Goal: Information Seeking & Learning: Learn about a topic

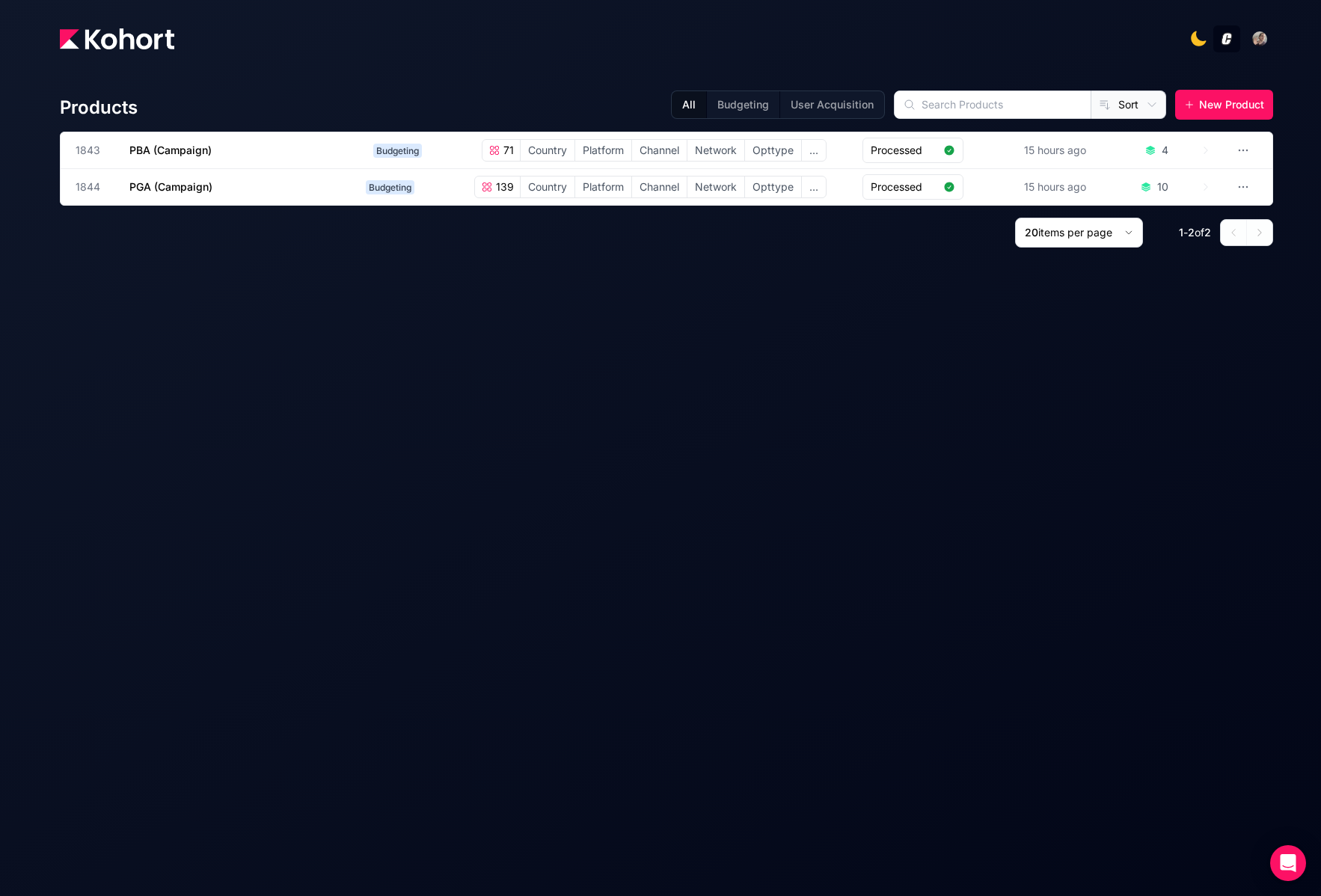
click at [196, 529] on div "Products All Budgeting User Acquisition Sort New Product 1843 PBA (Campaign) Bu…" at bounding box center [666, 472] width 1213 height 800
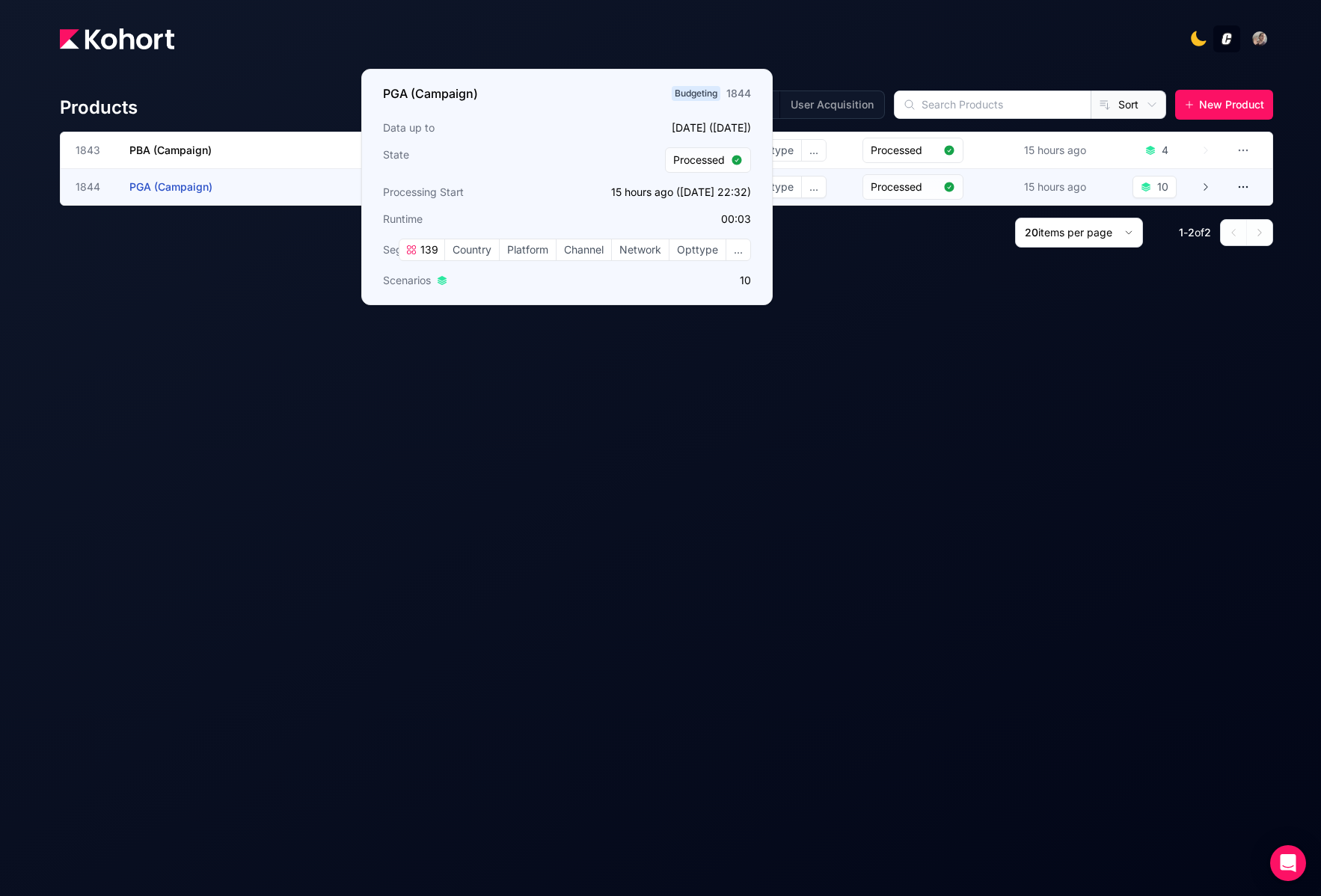
click at [209, 185] on span "PGA (Campaign)" at bounding box center [170, 187] width 83 height 12
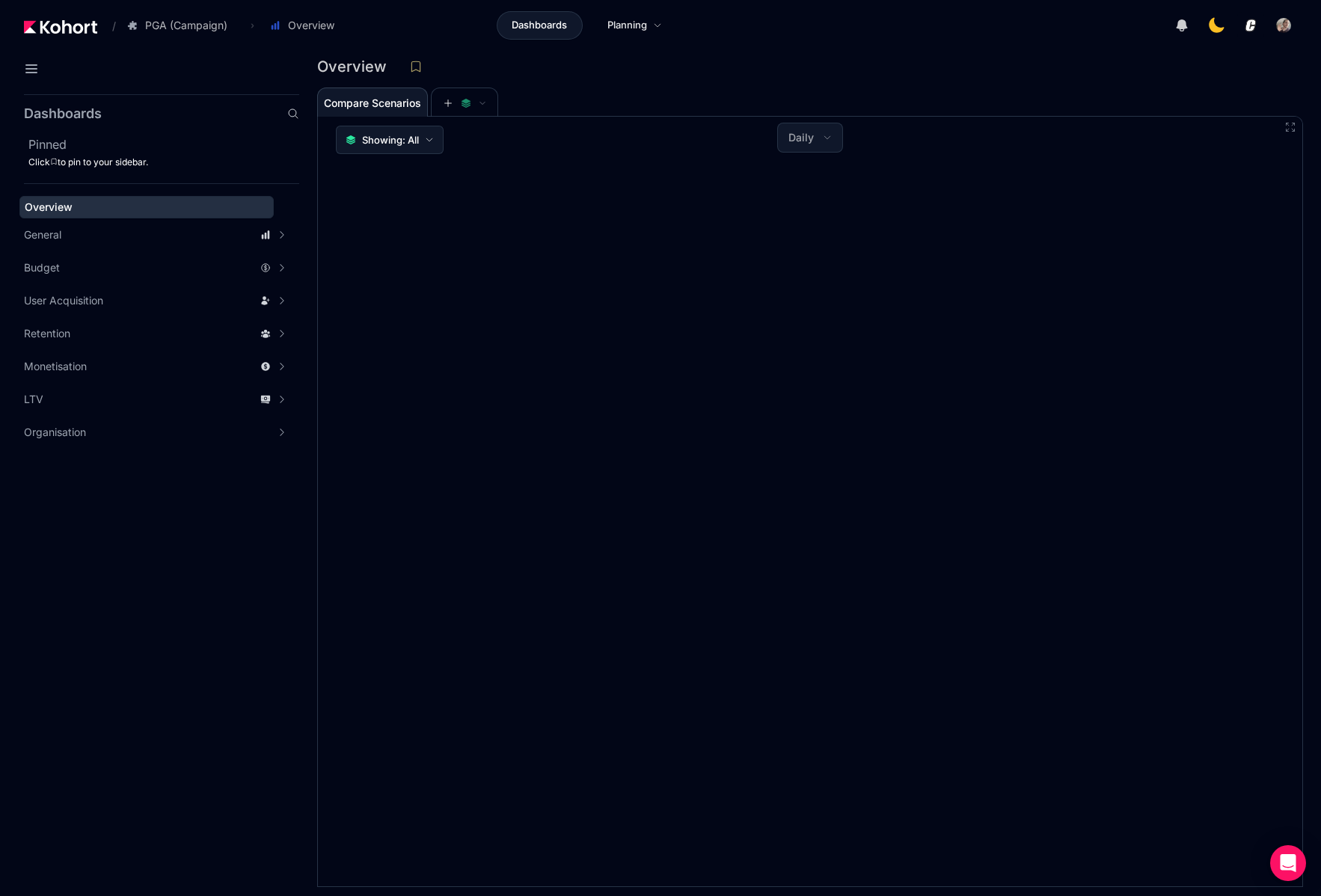
click at [429, 140] on icon at bounding box center [429, 140] width 6 height 3
click at [428, 142] on icon at bounding box center [429, 140] width 9 height 9
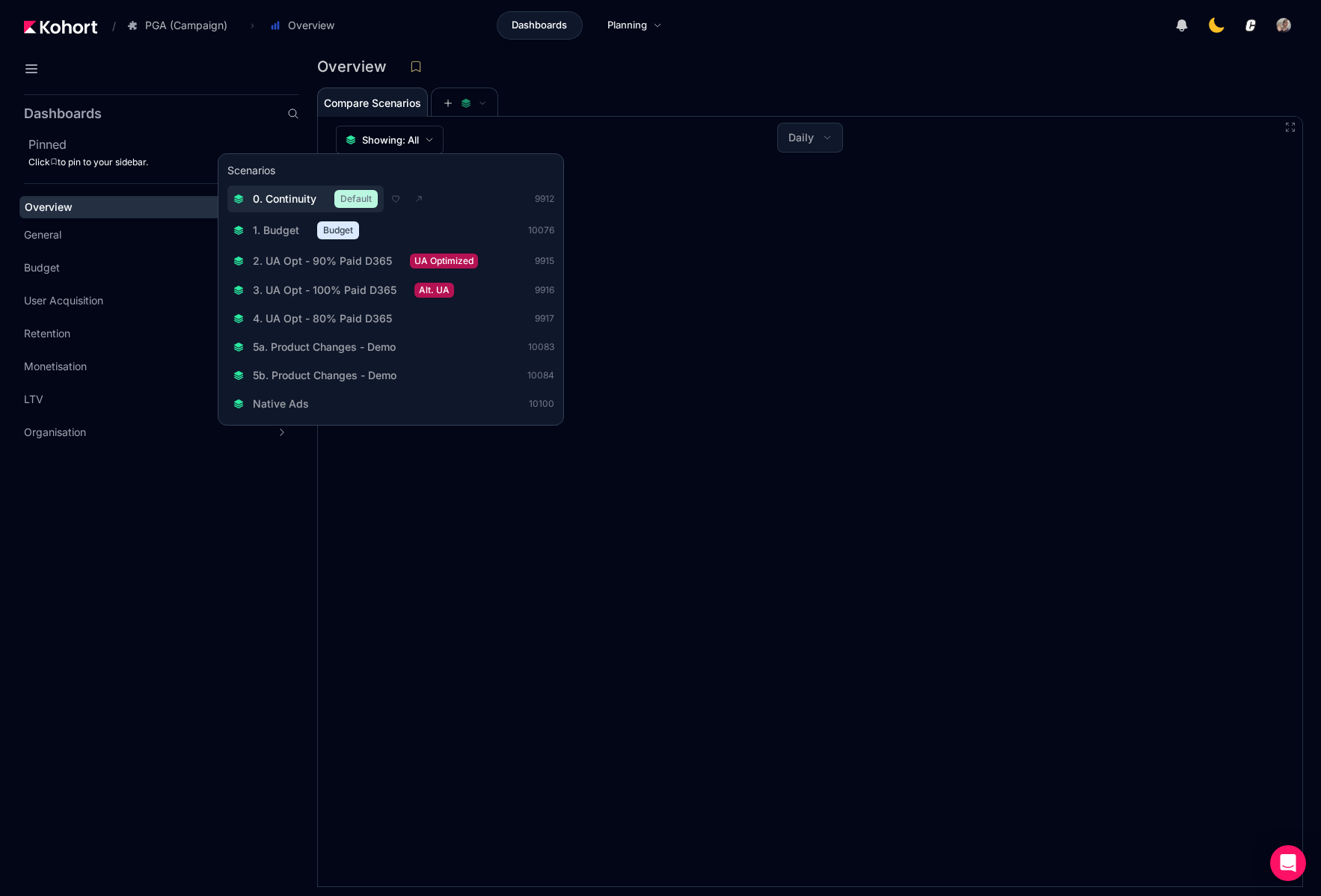
click at [317, 194] on div "0. Continuity Default" at bounding box center [305, 199] width 144 height 18
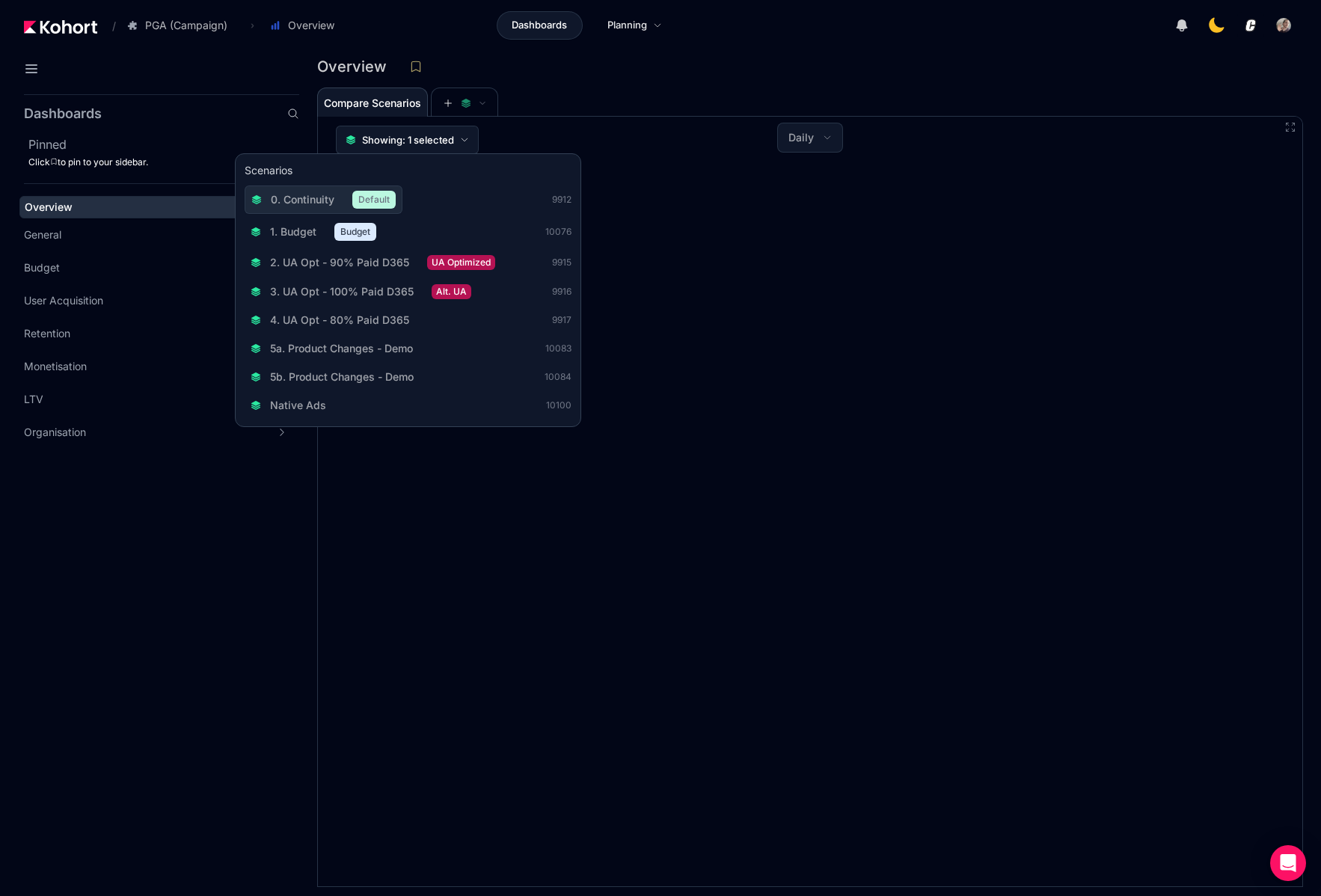
click at [467, 131] on button "Showing: 1 selected" at bounding box center [407, 140] width 143 height 28
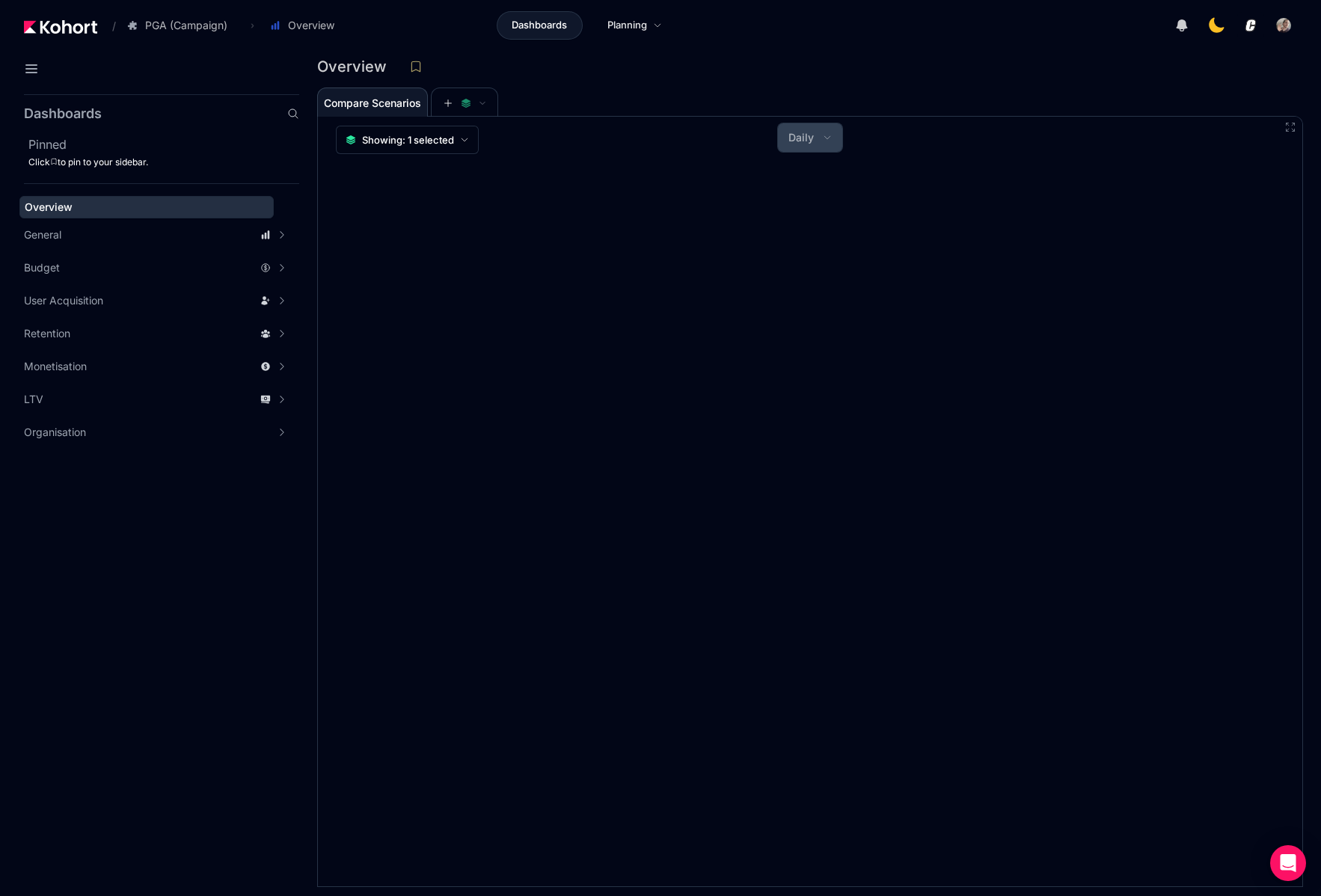
click at [823, 134] on button "Daily" at bounding box center [810, 138] width 64 height 28
click at [826, 133] on div at bounding box center [660, 448] width 1321 height 896
click at [828, 148] on button "Daily" at bounding box center [810, 138] width 64 height 28
click at [828, 174] on span "Weekly" at bounding box center [817, 178] width 36 height 15
click at [808, 139] on span "Weekly" at bounding box center [801, 137] width 36 height 15
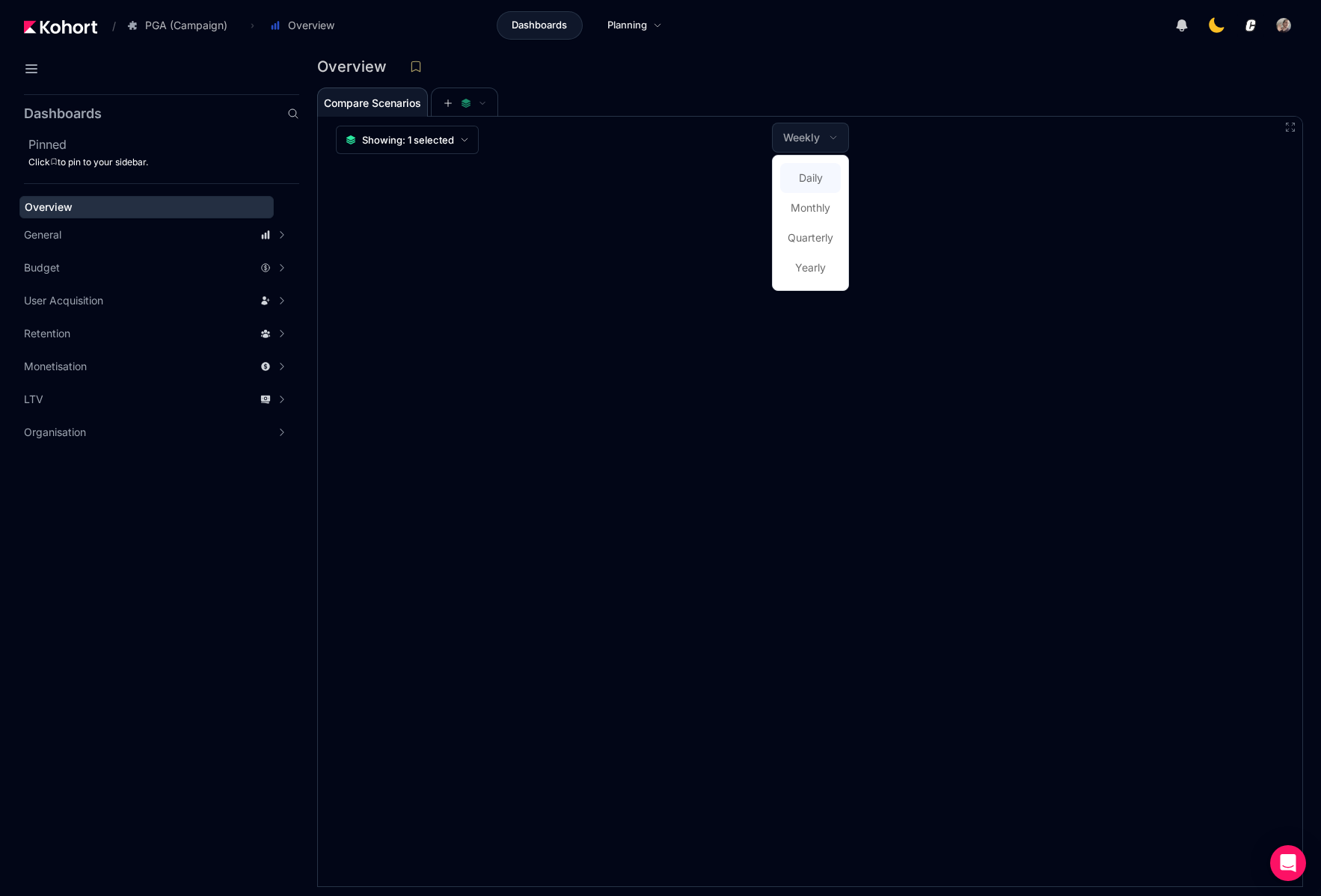
click at [816, 183] on span "Daily" at bounding box center [811, 178] width 24 height 15
click at [978, 106] on div "Compare Scenarios" at bounding box center [800, 102] width 967 height 30
click at [199, 100] on div "Dashboards Pinned Click to pin to your sidebar. Overview General Scenario Histo…" at bounding box center [161, 271] width 275 height 354
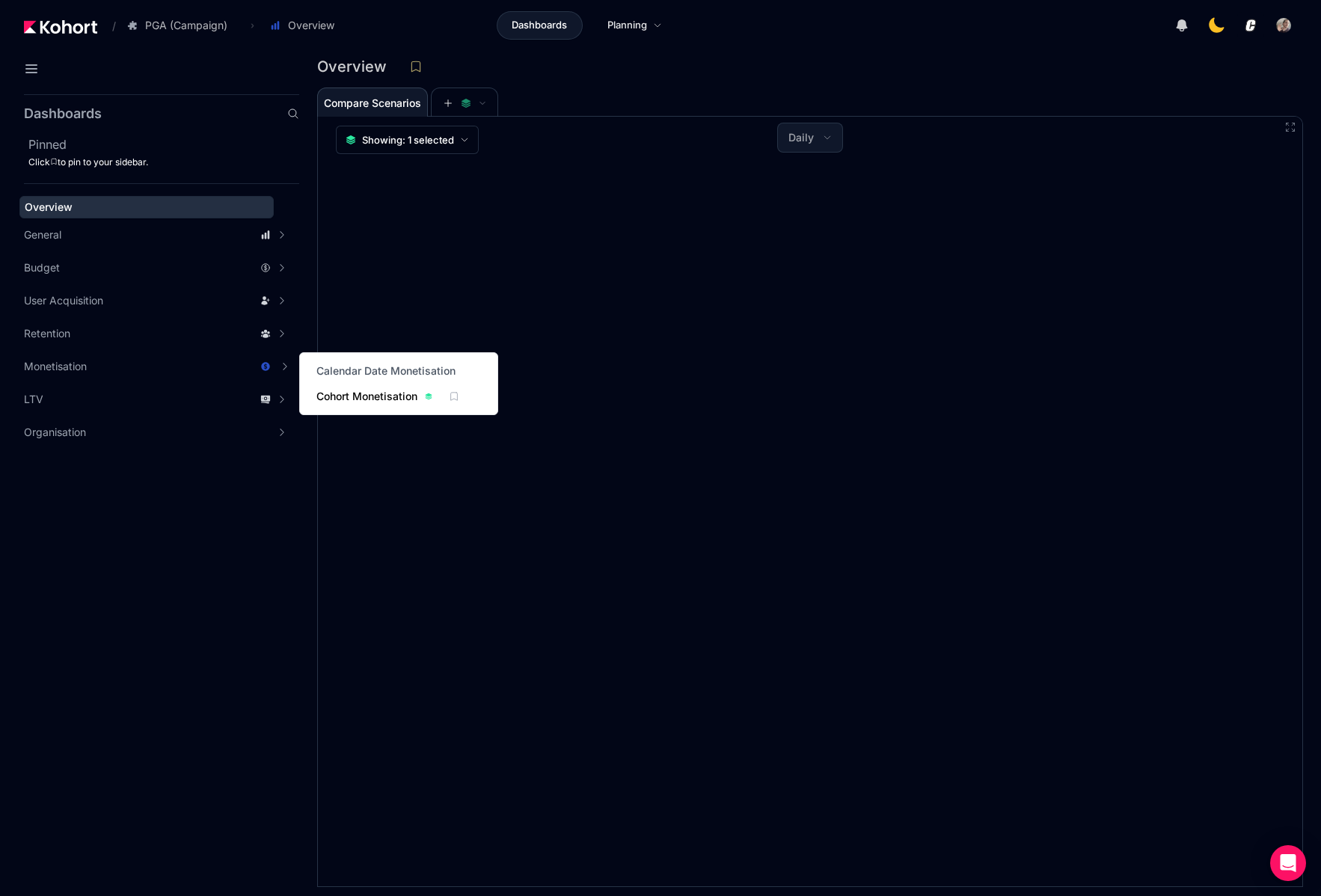
click at [406, 396] on span "Cohort Monetisation" at bounding box center [367, 396] width 101 height 15
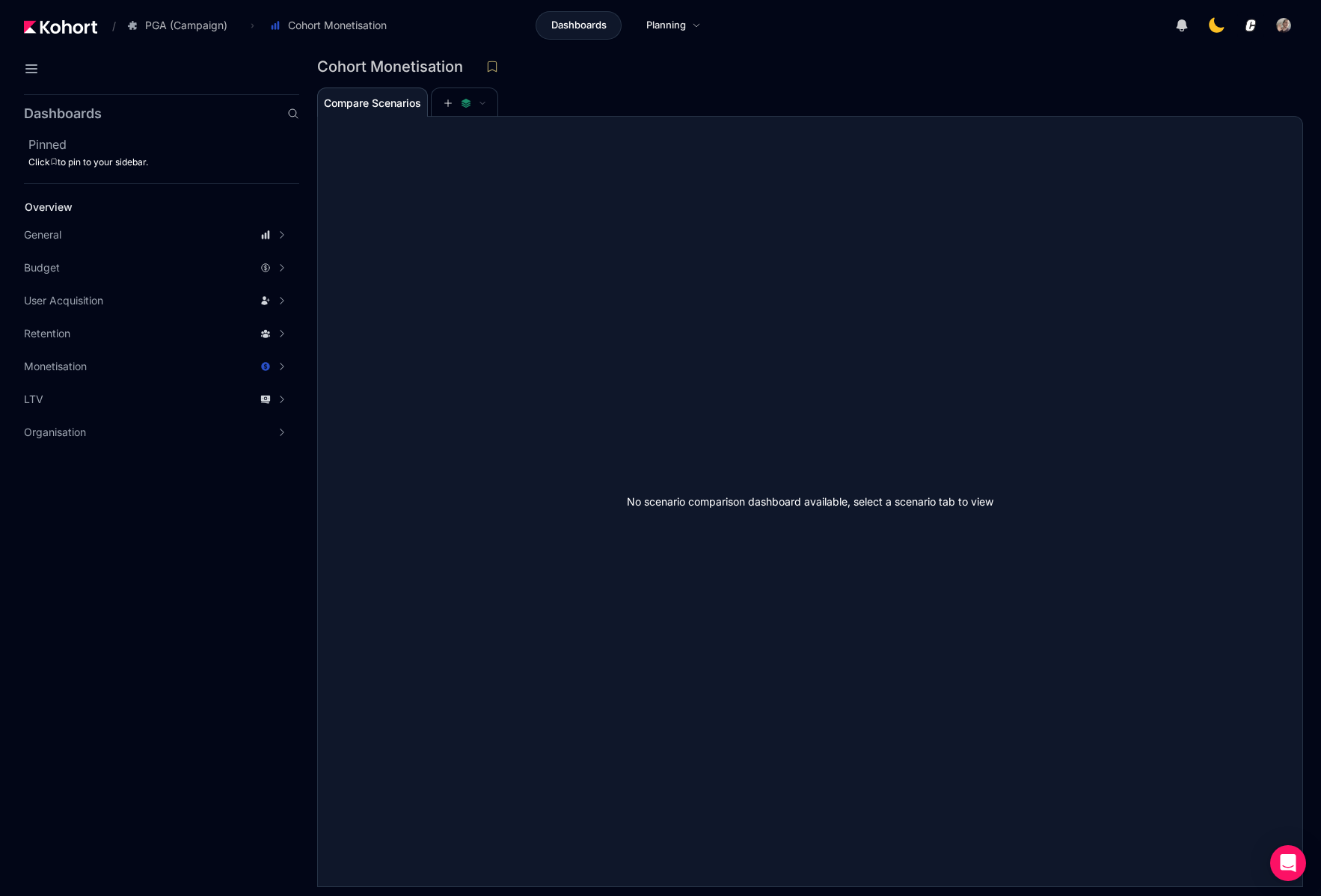
click at [106, 577] on aside "Dashboards Pinned Click to pin to your sidebar. Overview General Scenario Histo…" at bounding box center [150, 492] width 299 height 808
click at [123, 550] on aside "Dashboards Pinned Click to pin to your sidebar. Overview General Scenario Histo…" at bounding box center [150, 492] width 299 height 808
click at [147, 519] on aside "Dashboards Pinned Click to pin to your sidebar. Overview General Scenario Histo…" at bounding box center [150, 492] width 299 height 808
click at [199, 96] on div "Dashboards Pinned Click to pin to your sidebar. Overview General Scenario Histo…" at bounding box center [161, 271] width 275 height 354
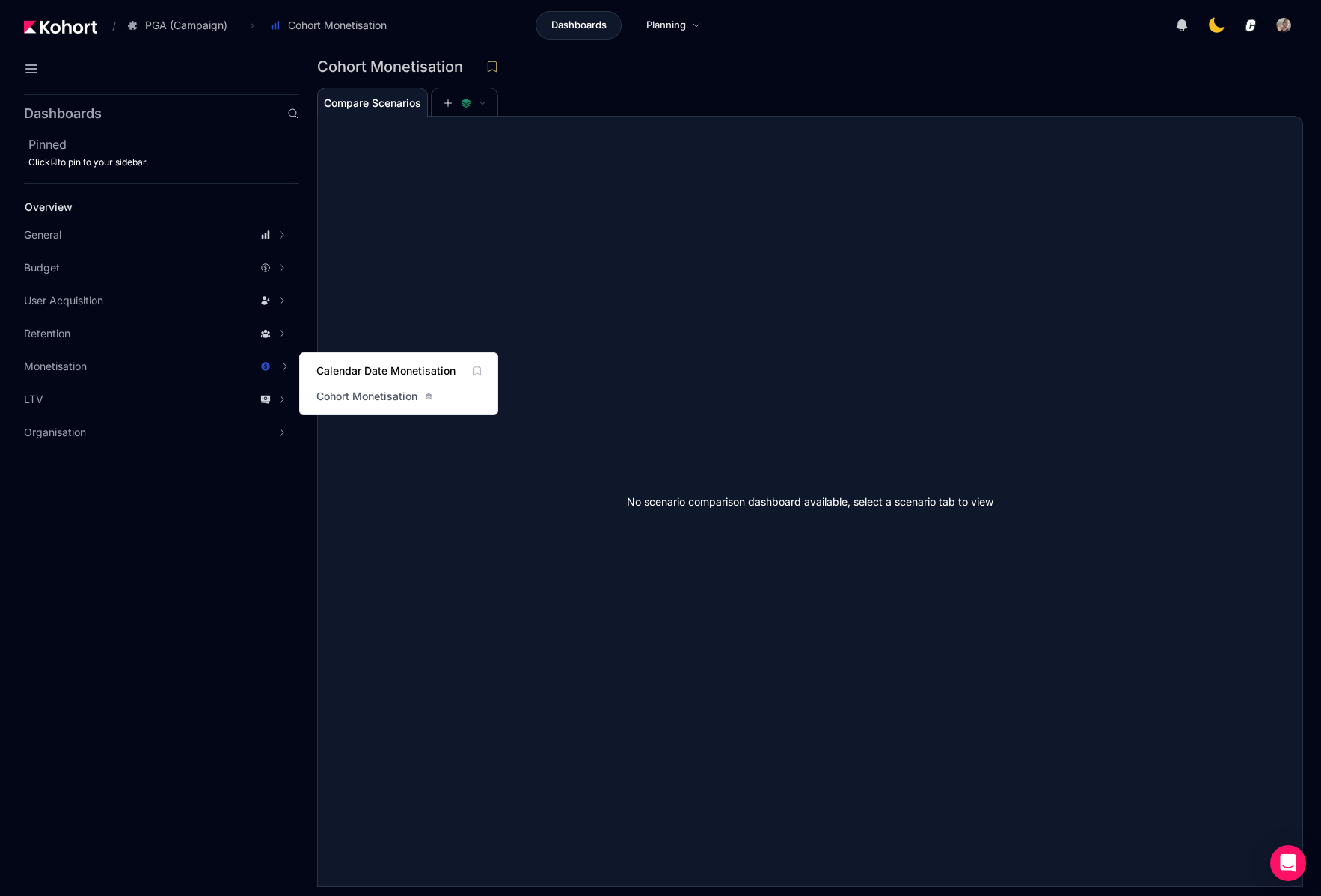
click at [377, 376] on span "Calendar Date Monetisation" at bounding box center [386, 371] width 139 height 15
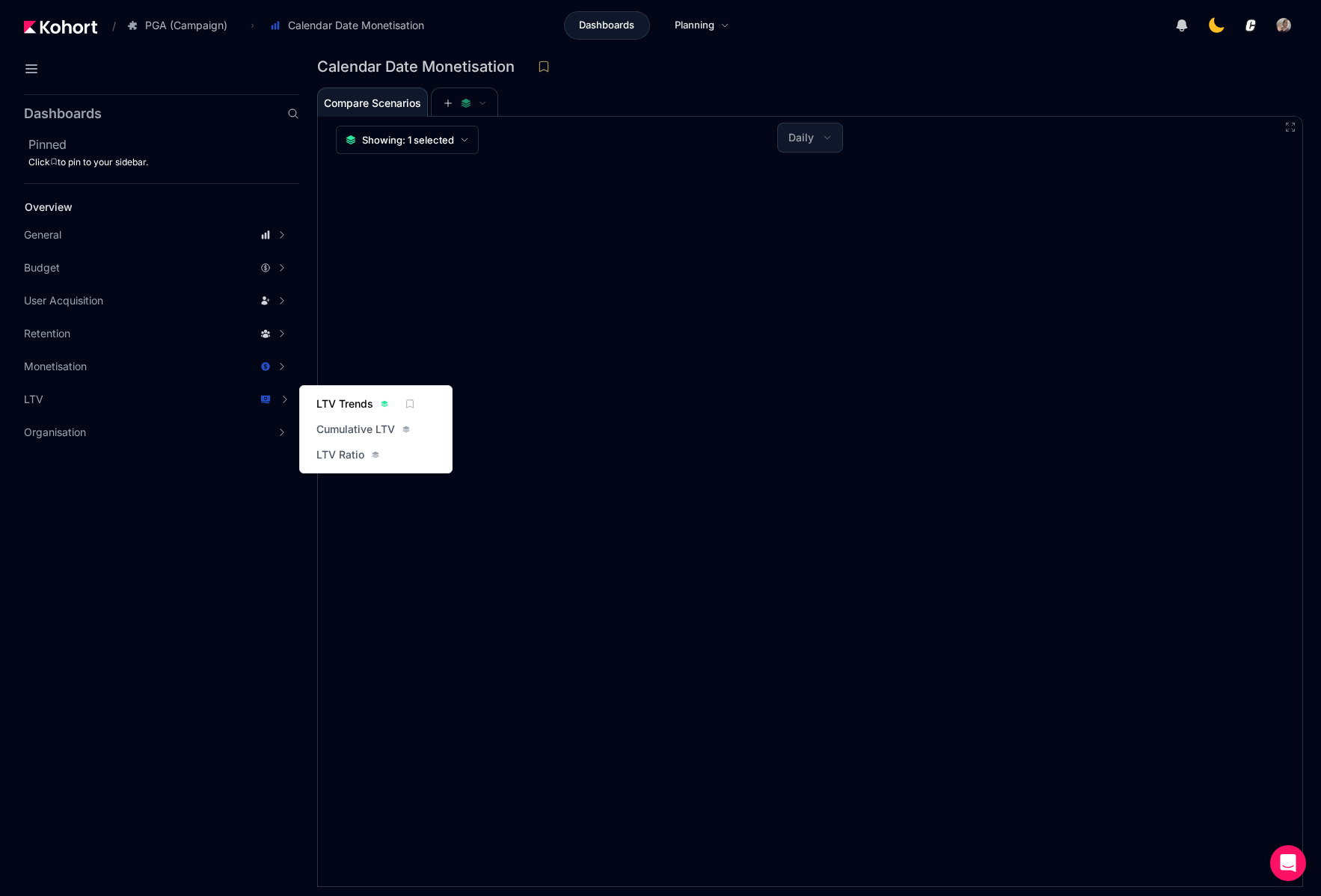
click at [361, 406] on span "LTV Trends" at bounding box center [345, 403] width 57 height 15
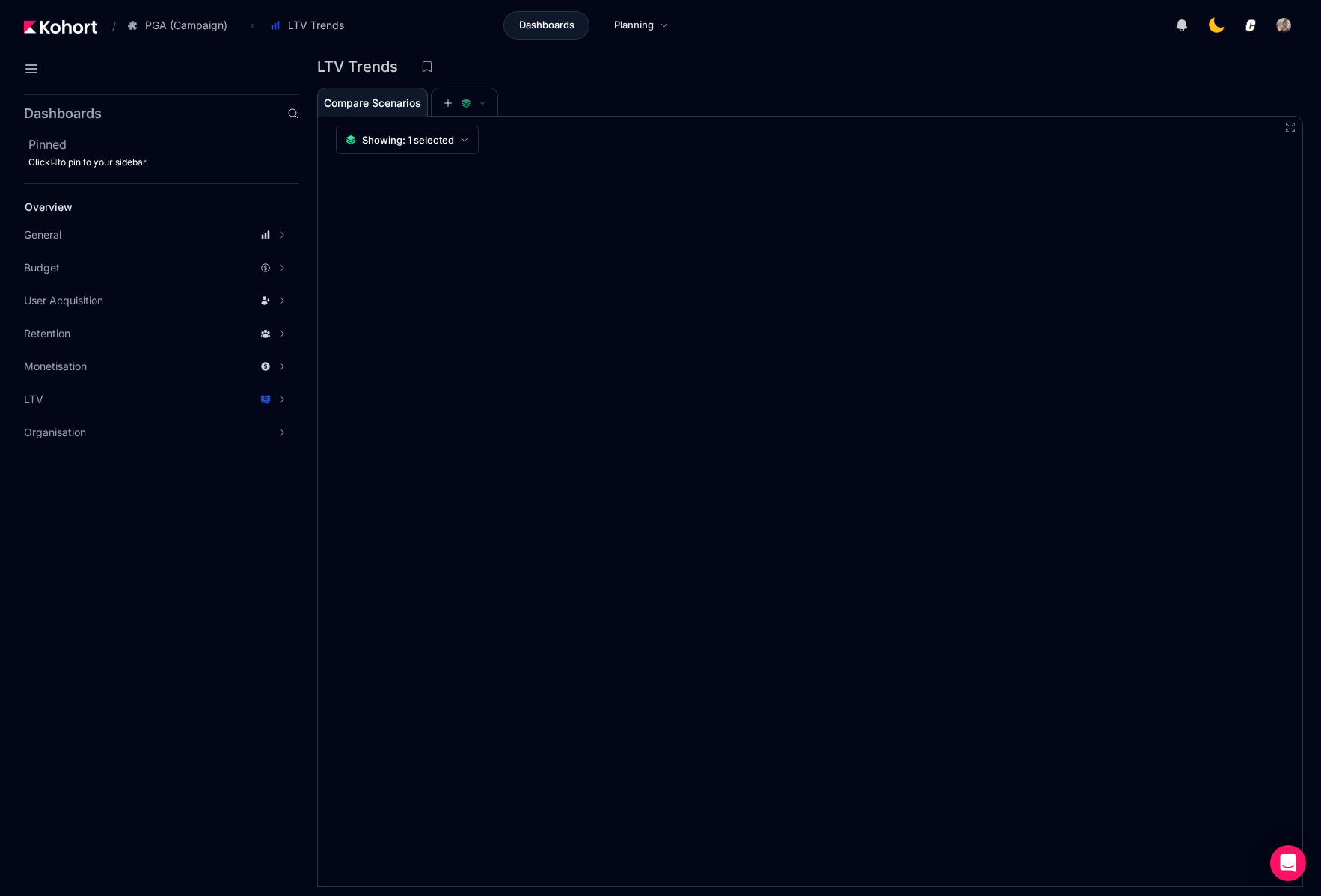
drag, startPoint x: 1078, startPoint y: 97, endPoint x: 1127, endPoint y: 115, distance: 52.2
click at [1082, 98] on div "Compare Scenarios" at bounding box center [800, 102] width 967 height 30
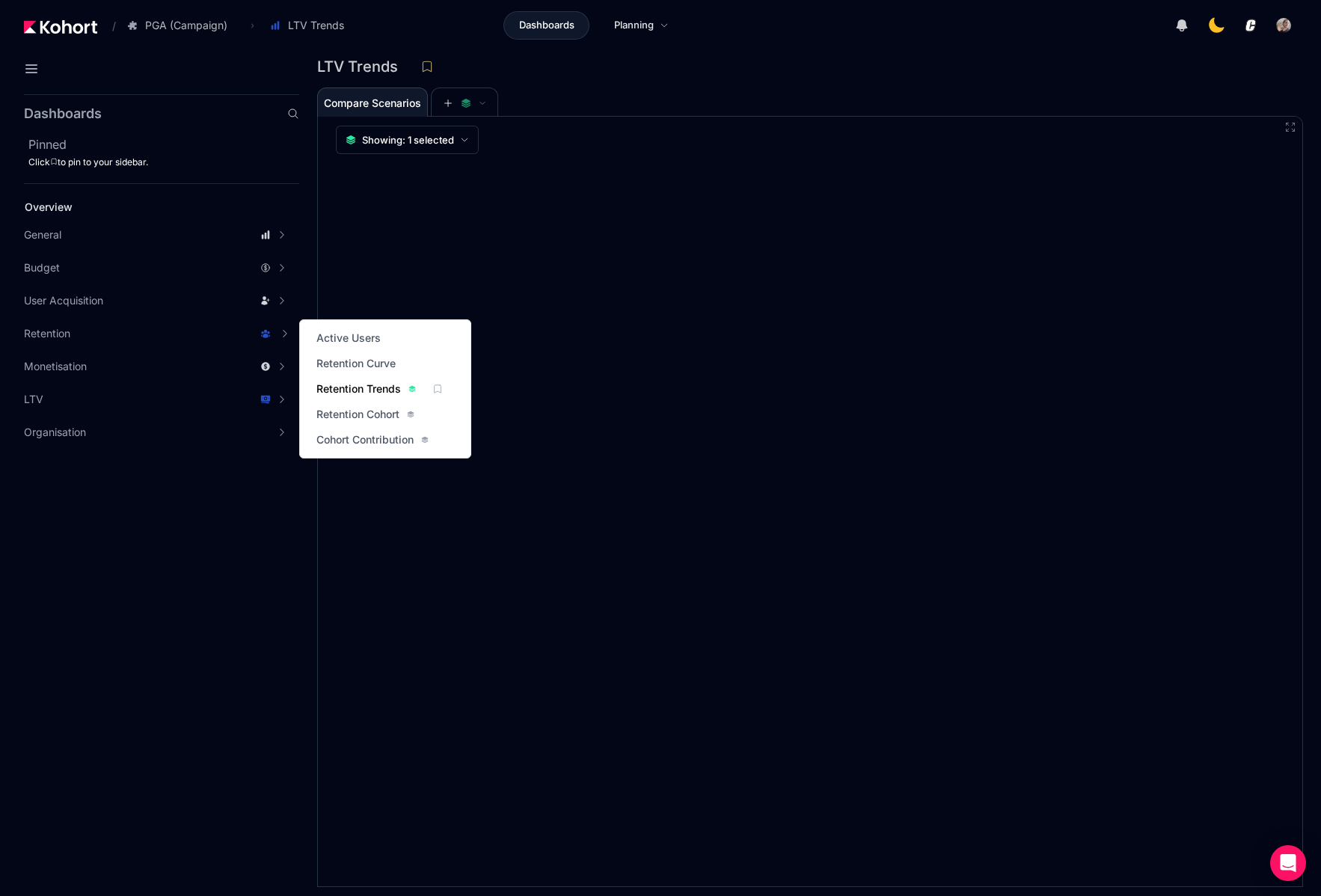
click at [361, 391] on span "Retention Trends" at bounding box center [359, 389] width 85 height 15
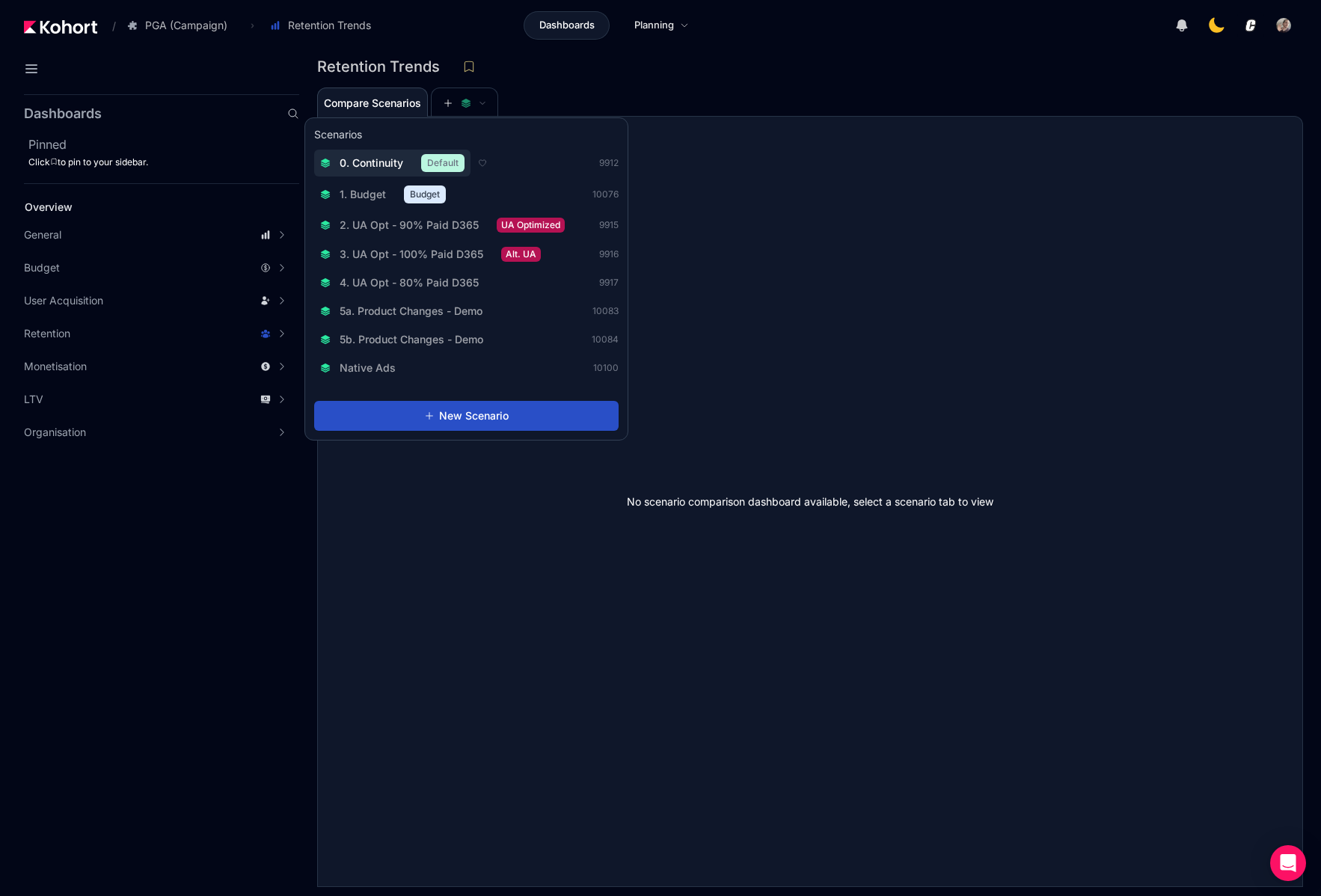
click at [374, 166] on span "0. Continuity" at bounding box center [371, 163] width 63 height 15
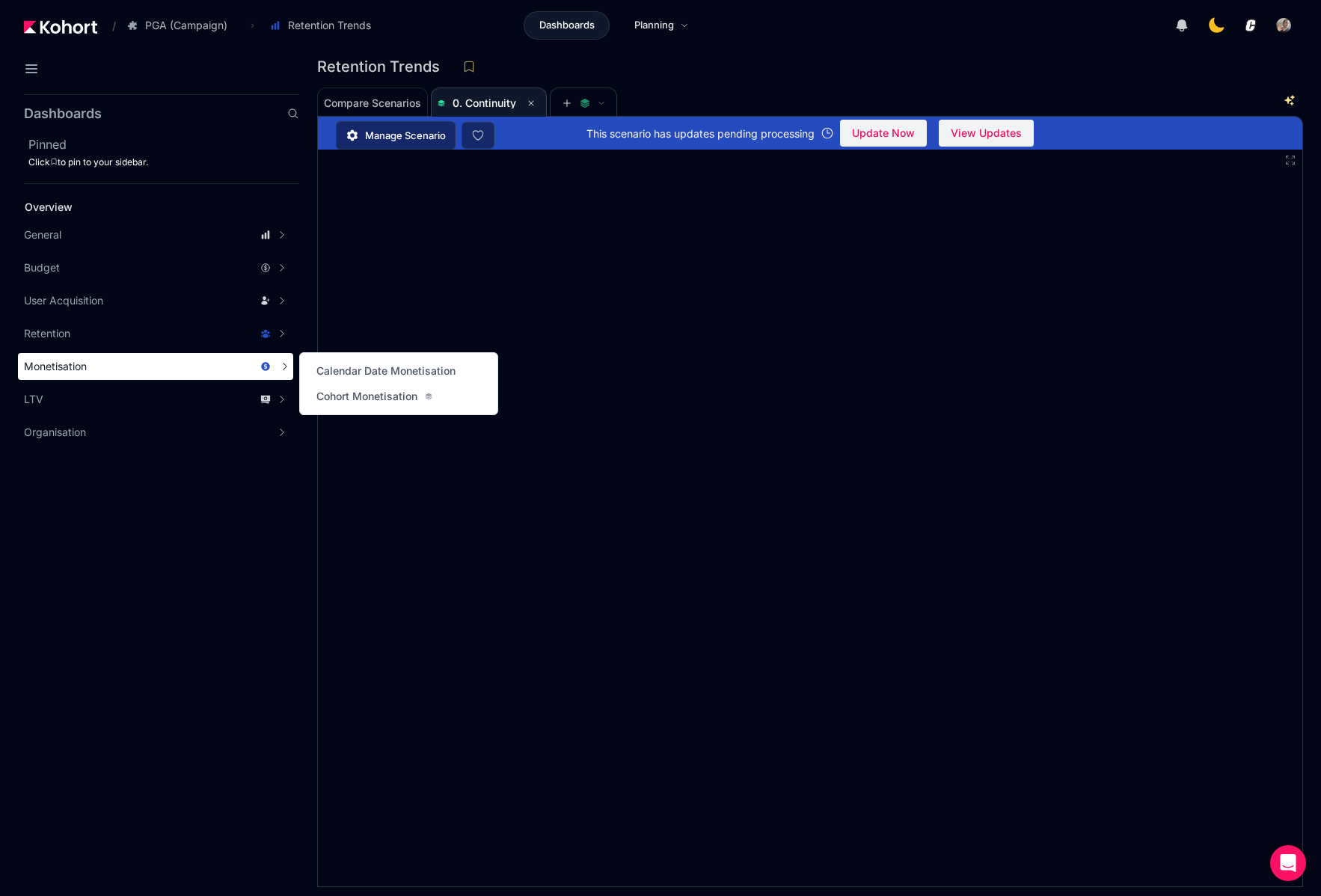
click at [120, 366] on div "Monetisation" at bounding box center [147, 366] width 247 height 15
click at [348, 370] on span "Calendar Date Monetisation" at bounding box center [386, 371] width 139 height 15
